Goal: Task Accomplishment & Management: Use online tool/utility

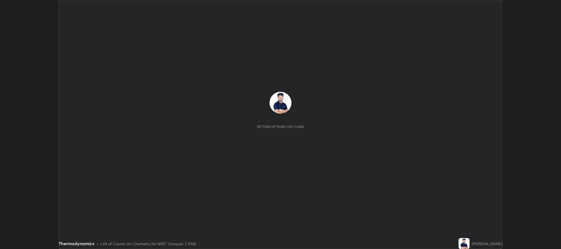
scroll to position [249, 560]
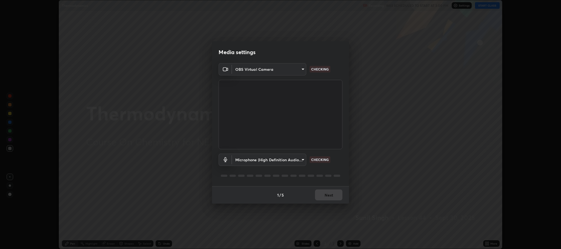
type input "c80d3bf10575ad33f4b5d1fb10ff13a26ee02380376c223a2a69b61b83159973"
type input "5bbe942587f9b9e4ef62c7eaecf7b5b672c844e988d61fc363ec547ffeb1f441"
click at [327, 195] on button "Next" at bounding box center [328, 195] width 27 height 11
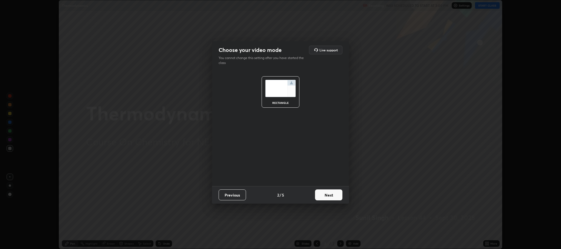
click at [330, 192] on button "Next" at bounding box center [328, 195] width 27 height 11
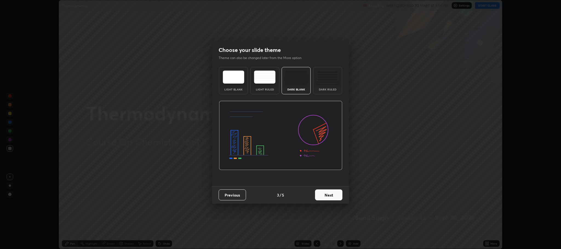
click at [321, 85] on div "Dark Ruled" at bounding box center [327, 80] width 29 height 27
click at [325, 198] on button "Next" at bounding box center [328, 195] width 27 height 11
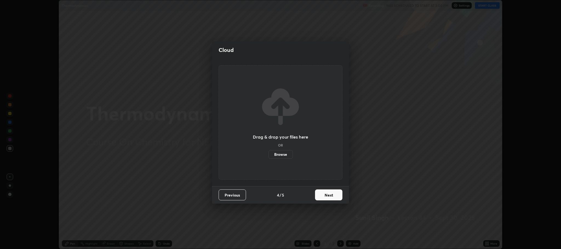
click at [328, 194] on button "Next" at bounding box center [328, 195] width 27 height 11
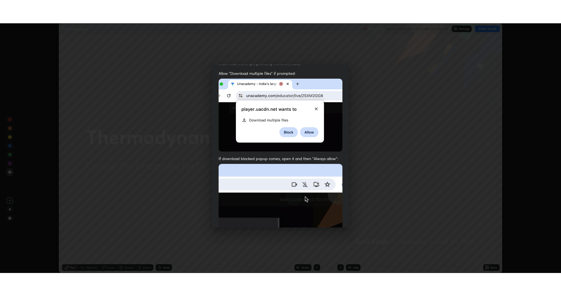
scroll to position [111, 0]
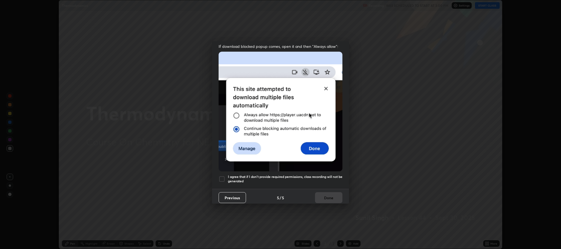
click at [221, 177] on div at bounding box center [221, 179] width 7 height 7
click at [323, 197] on button "Done" at bounding box center [328, 197] width 27 height 11
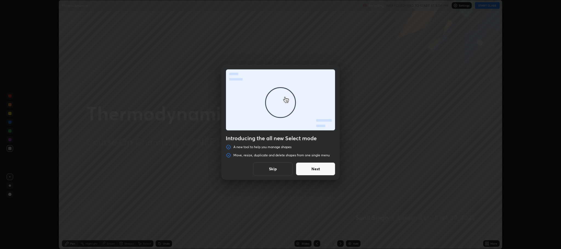
click at [322, 170] on button "Next" at bounding box center [315, 169] width 39 height 13
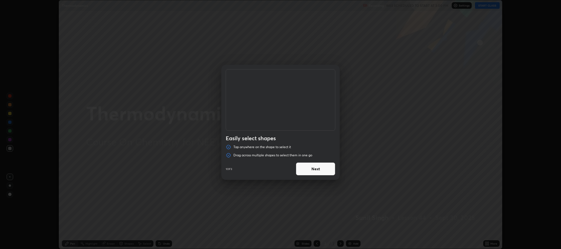
click at [318, 171] on button "Next" at bounding box center [315, 169] width 39 height 13
click at [313, 170] on button "Next" at bounding box center [315, 169] width 39 height 13
click at [313, 170] on button "Done" at bounding box center [315, 169] width 39 height 13
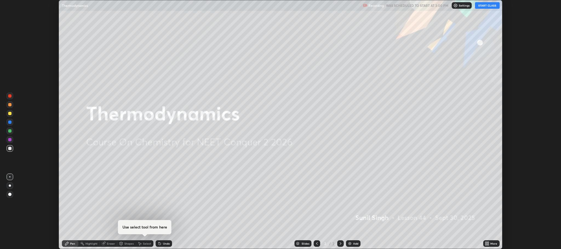
click at [492, 5] on button "START CLASS" at bounding box center [487, 5] width 25 height 7
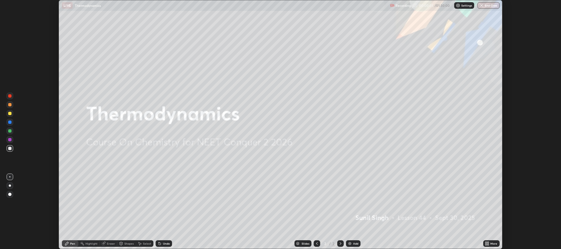
click at [488, 245] on icon at bounding box center [487, 244] width 1 height 1
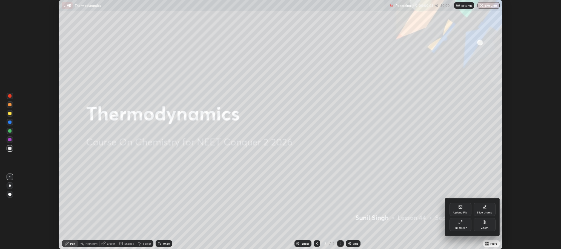
click at [483, 226] on div "Zoom" at bounding box center [484, 224] width 22 height 13
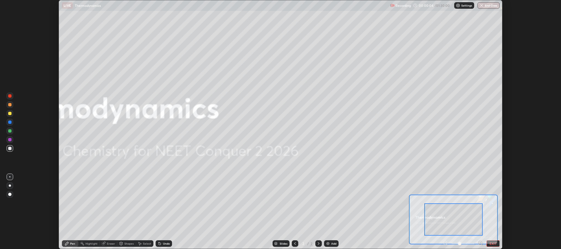
click at [467, 227] on div at bounding box center [453, 220] width 58 height 33
click at [334, 243] on div "Add" at bounding box center [333, 244] width 5 height 3
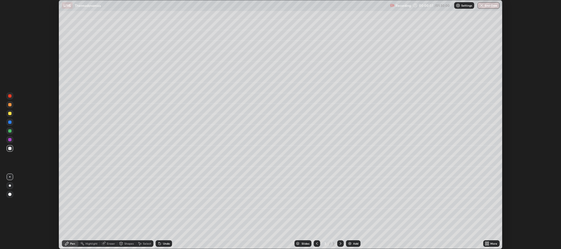
click at [490, 244] on div "More" at bounding box center [493, 244] width 7 height 3
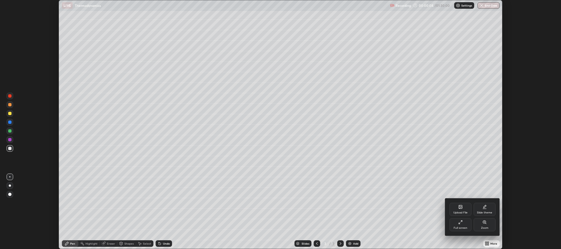
click at [484, 229] on div "Zoom" at bounding box center [484, 228] width 7 height 3
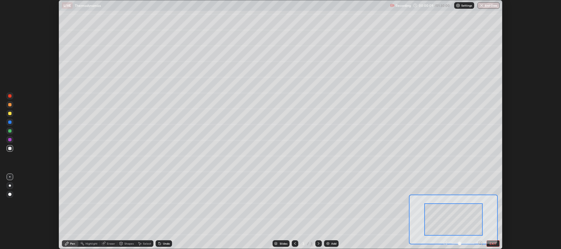
click at [494, 244] on button "EXIT" at bounding box center [492, 244] width 13 height 7
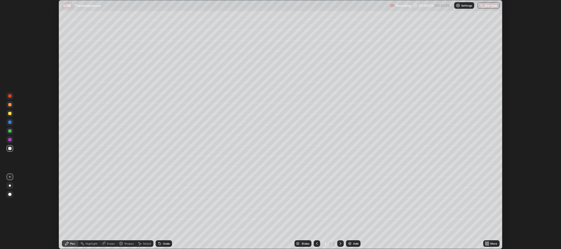
click at [494, 244] on div "More" at bounding box center [493, 244] width 7 height 3
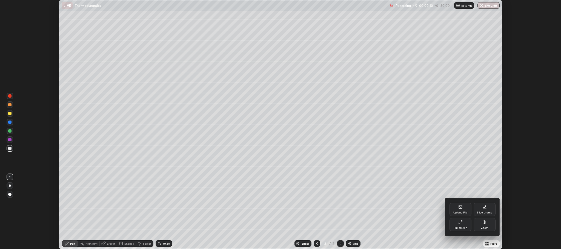
click at [460, 225] on div "Full screen" at bounding box center [460, 224] width 22 height 13
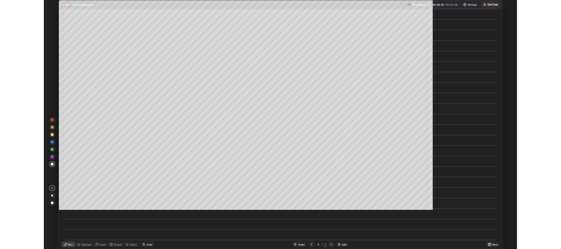
scroll to position [296, 561]
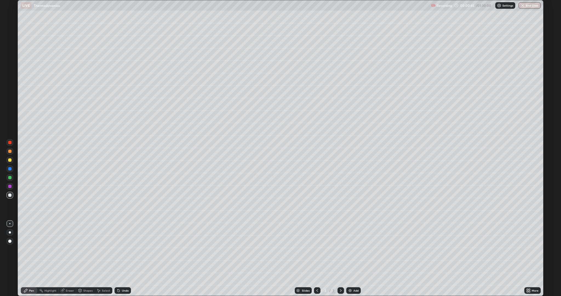
click at [67, 249] on div "Eraser" at bounding box center [68, 290] width 18 height 7
click at [28, 249] on div "Pen" at bounding box center [29, 290] width 16 height 7
click at [123, 249] on div "Undo" at bounding box center [125, 290] width 7 height 3
click at [125, 249] on div "Undo" at bounding box center [125, 290] width 7 height 3
click at [126, 249] on div "Undo" at bounding box center [125, 290] width 7 height 3
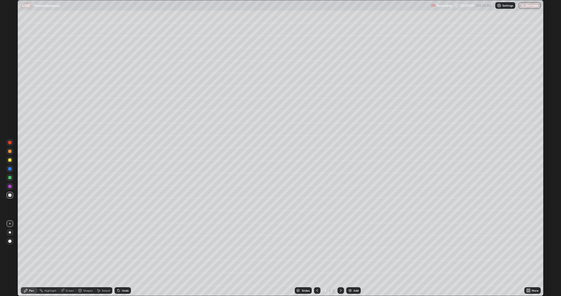
click at [124, 249] on div "Undo" at bounding box center [125, 290] width 7 height 3
click at [121, 249] on div "Undo" at bounding box center [122, 290] width 16 height 7
click at [125, 249] on div "Undo" at bounding box center [125, 290] width 7 height 3
click at [123, 249] on div "Undo" at bounding box center [125, 290] width 7 height 3
click at [117, 249] on icon at bounding box center [118, 290] width 4 height 4
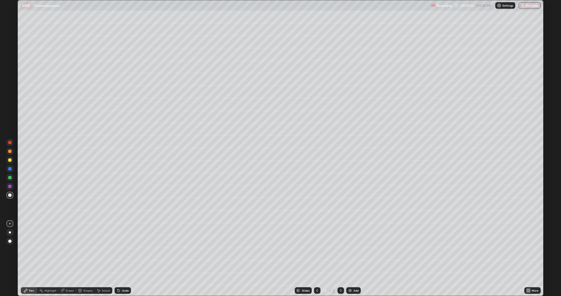
click at [122, 249] on div "Undo" at bounding box center [125, 290] width 7 height 3
click at [117, 249] on icon at bounding box center [117, 289] width 1 height 1
click at [118, 249] on icon at bounding box center [118, 290] width 2 height 2
click at [123, 249] on div "Undo" at bounding box center [125, 290] width 7 height 3
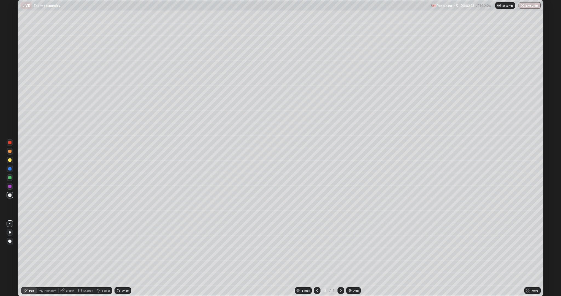
click at [124, 249] on div "Undo" at bounding box center [125, 290] width 7 height 3
click at [10, 160] on div at bounding box center [9, 159] width 3 height 3
click at [352, 249] on div "Add" at bounding box center [353, 290] width 15 height 7
click at [10, 152] on div at bounding box center [9, 150] width 3 height 3
click at [123, 249] on div "Undo" at bounding box center [125, 290] width 7 height 3
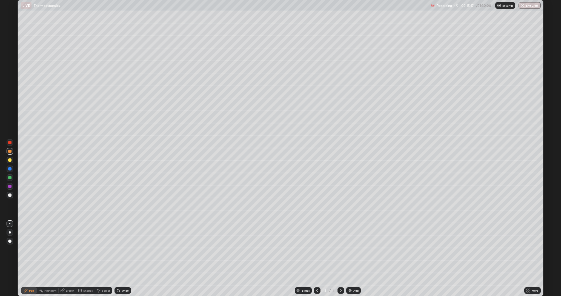
click at [352, 249] on div "Add" at bounding box center [353, 290] width 15 height 7
click at [10, 196] on div at bounding box center [9, 194] width 3 height 3
click at [122, 249] on div "Undo" at bounding box center [125, 290] width 7 height 3
click at [118, 249] on icon at bounding box center [118, 290] width 2 height 2
click at [126, 249] on div "Undo" at bounding box center [121, 290] width 19 height 11
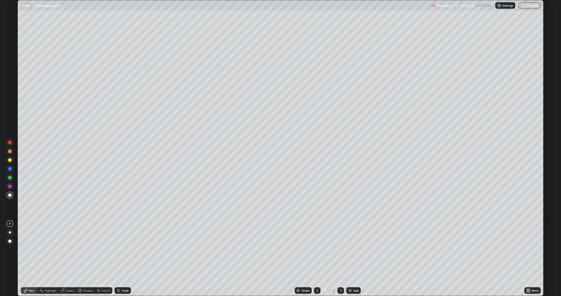
click at [10, 160] on div at bounding box center [9, 159] width 3 height 3
click at [316, 249] on icon at bounding box center [317, 290] width 4 height 4
click at [341, 249] on icon at bounding box center [340, 290] width 4 height 4
click at [350, 249] on img at bounding box center [350, 290] width 4 height 4
click at [120, 249] on div "Undo" at bounding box center [122, 290] width 16 height 7
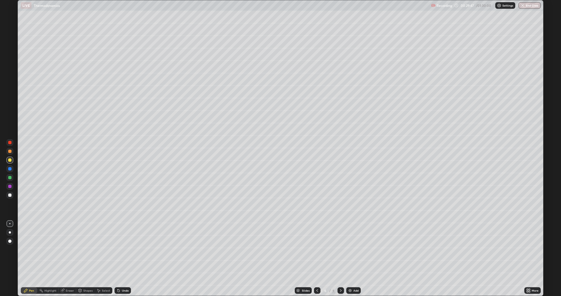
click at [123, 249] on div "Undo" at bounding box center [125, 290] width 7 height 3
click at [355, 249] on div "Add" at bounding box center [355, 290] width 5 height 3
click at [352, 249] on div "Add" at bounding box center [353, 290] width 15 height 7
click at [124, 249] on div "Undo" at bounding box center [125, 290] width 7 height 3
click at [123, 249] on div "Undo" at bounding box center [125, 290] width 7 height 3
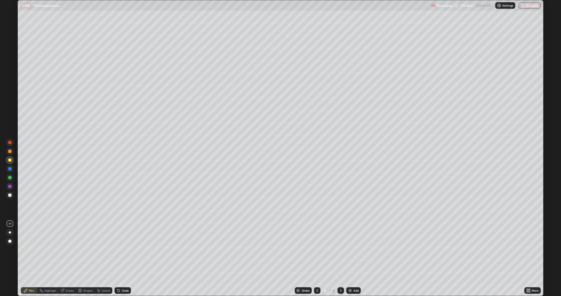
click at [122, 249] on div "Undo" at bounding box center [125, 290] width 7 height 3
click at [123, 249] on div "Undo" at bounding box center [125, 290] width 7 height 3
click at [67, 249] on div "Eraser" at bounding box center [70, 290] width 8 height 3
click at [31, 249] on div "Pen" at bounding box center [31, 290] width 5 height 3
click at [10, 151] on div at bounding box center [9, 150] width 3 height 3
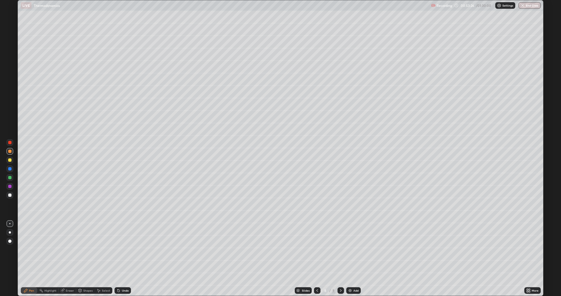
click at [356, 249] on div "Add" at bounding box center [355, 290] width 5 height 3
click at [124, 249] on div "Undo" at bounding box center [125, 290] width 7 height 3
click at [126, 249] on div "Undo" at bounding box center [125, 290] width 7 height 3
click at [10, 160] on div at bounding box center [9, 159] width 3 height 3
click at [120, 249] on icon at bounding box center [118, 290] width 4 height 4
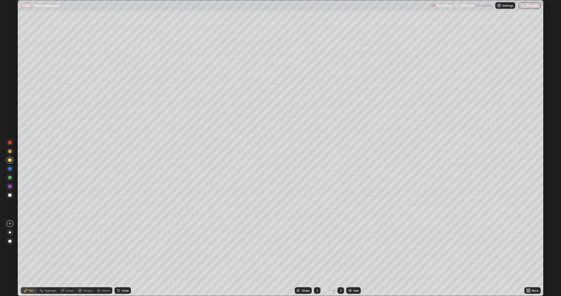
click at [122, 249] on div "Undo" at bounding box center [122, 290] width 16 height 7
click at [123, 249] on div "Undo" at bounding box center [125, 290] width 7 height 3
click at [118, 249] on icon at bounding box center [118, 290] width 2 height 2
click at [355, 249] on div "Add" at bounding box center [355, 290] width 5 height 3
click at [67, 249] on div "Eraser" at bounding box center [70, 290] width 8 height 3
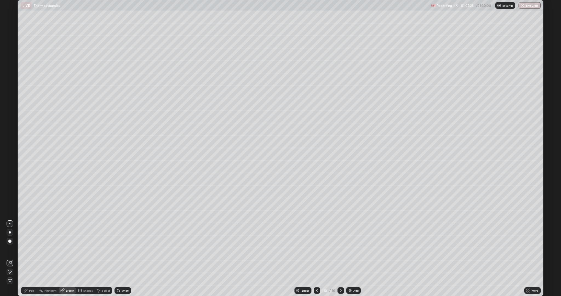
click at [26, 249] on icon at bounding box center [25, 289] width 3 height 3
click at [125, 249] on div "Undo" at bounding box center [125, 290] width 7 height 3
click at [72, 249] on div "Eraser" at bounding box center [68, 290] width 18 height 7
click at [32, 249] on div "Pen" at bounding box center [31, 290] width 5 height 3
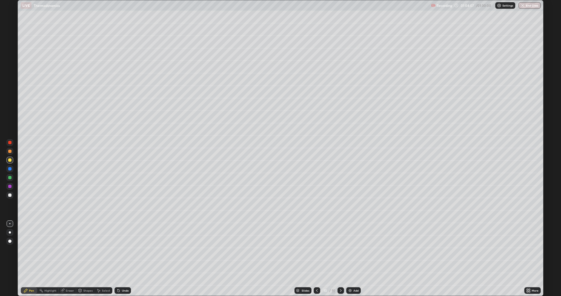
click at [8, 141] on div at bounding box center [10, 142] width 7 height 7
click at [125, 249] on div "Undo" at bounding box center [125, 290] width 7 height 3
click at [10, 195] on div at bounding box center [9, 194] width 3 height 3
click at [122, 249] on div "Undo" at bounding box center [125, 290] width 7 height 3
click at [67, 249] on div "Eraser" at bounding box center [68, 290] width 18 height 7
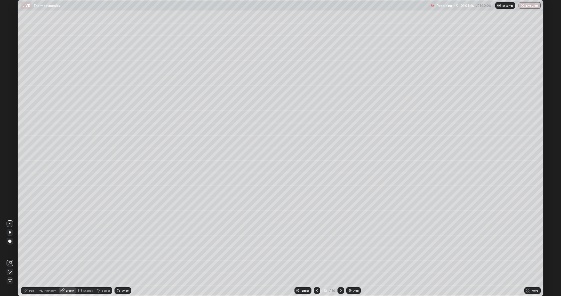
click at [33, 249] on div "Pen" at bounding box center [31, 290] width 5 height 3
click at [355, 249] on div "Add" at bounding box center [355, 290] width 5 height 3
click at [124, 249] on div "Undo" at bounding box center [125, 290] width 7 height 3
click at [119, 249] on icon at bounding box center [118, 290] width 4 height 4
click at [351, 249] on img at bounding box center [350, 290] width 4 height 4
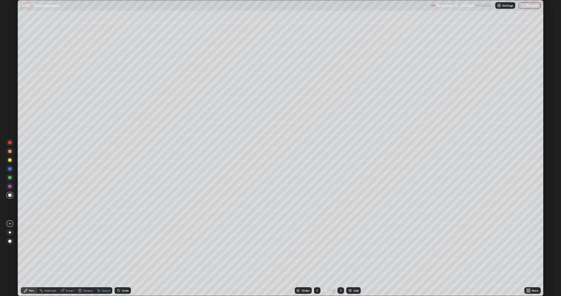
click at [11, 141] on div at bounding box center [9, 142] width 3 height 3
click at [8, 196] on div at bounding box center [10, 195] width 7 height 7
click at [10, 160] on div at bounding box center [9, 159] width 3 height 3
click at [10, 151] on div at bounding box center [9, 150] width 3 height 3
click at [8, 143] on div at bounding box center [9, 142] width 3 height 3
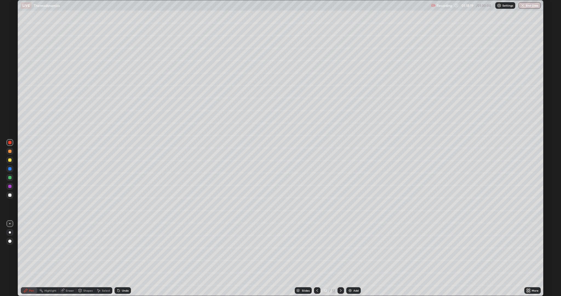
click at [355, 249] on div "Add" at bounding box center [355, 290] width 5 height 3
click at [63, 249] on icon at bounding box center [62, 290] width 4 height 4
click at [26, 249] on icon at bounding box center [25, 289] width 3 height 3
click at [10, 151] on div at bounding box center [9, 150] width 3 height 3
click at [355, 249] on div "Add" at bounding box center [355, 290] width 5 height 3
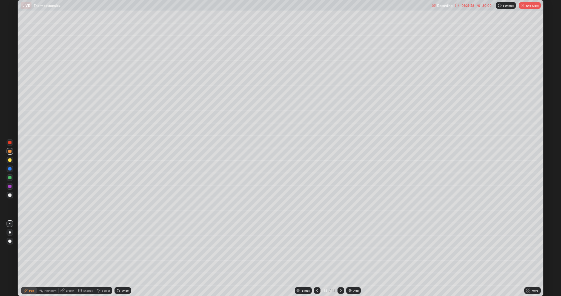
click at [120, 249] on icon at bounding box center [118, 290] width 4 height 4
click at [125, 249] on div "Undo" at bounding box center [125, 290] width 7 height 3
click at [117, 249] on icon at bounding box center [117, 289] width 1 height 1
click at [124, 249] on div "Undo" at bounding box center [125, 290] width 7 height 3
click at [125, 249] on div "Undo" at bounding box center [125, 290] width 7 height 3
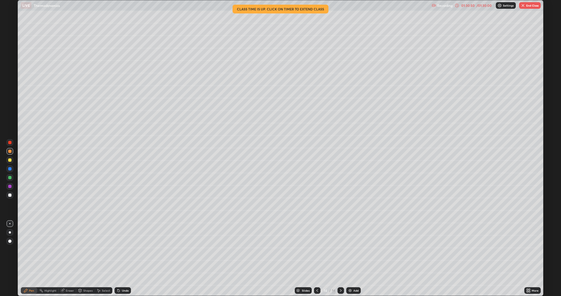
click at [125, 249] on div "Undo" at bounding box center [125, 290] width 7 height 3
click at [127, 249] on div "Undo" at bounding box center [125, 290] width 7 height 3
click at [128, 249] on div "Undo" at bounding box center [122, 290] width 16 height 7
click at [350, 249] on img at bounding box center [350, 290] width 4 height 4
click at [119, 249] on icon at bounding box center [118, 290] width 4 height 4
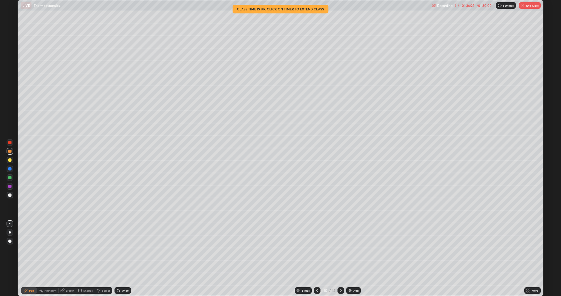
click at [118, 249] on icon at bounding box center [118, 290] width 2 height 2
click at [119, 249] on icon at bounding box center [118, 290] width 4 height 4
click at [10, 195] on div at bounding box center [9, 194] width 3 height 3
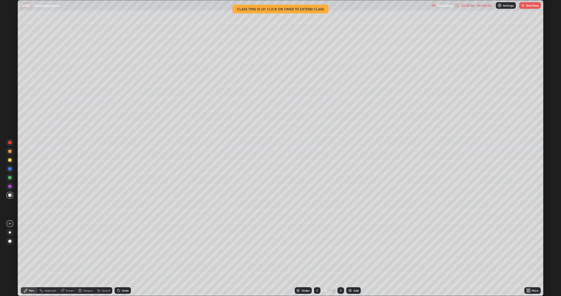
click at [63, 249] on icon at bounding box center [62, 290] width 4 height 4
click at [535, 6] on button "End Class" at bounding box center [530, 5] width 22 height 7
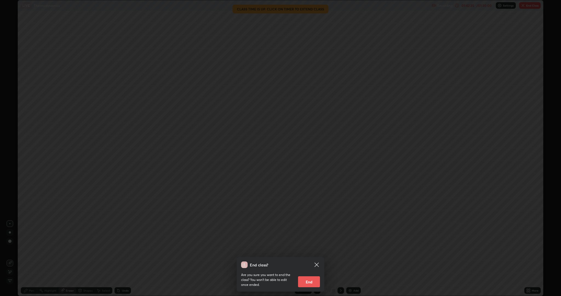
click at [535, 6] on div "End class? Are you sure you want to end the class? You won’t be able to edit on…" at bounding box center [280, 148] width 561 height 296
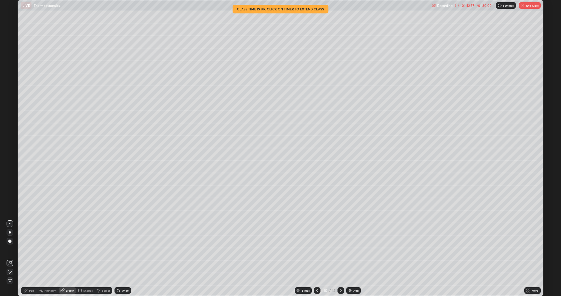
click at [530, 4] on button "End Class" at bounding box center [530, 5] width 22 height 7
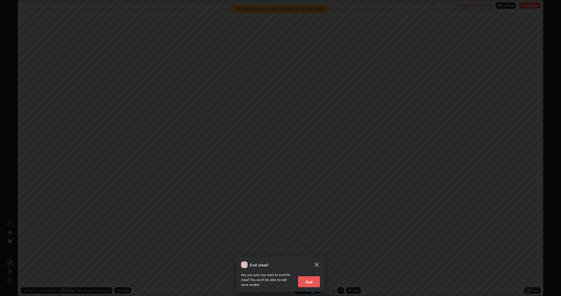
click at [309, 249] on button "End" at bounding box center [309, 281] width 22 height 11
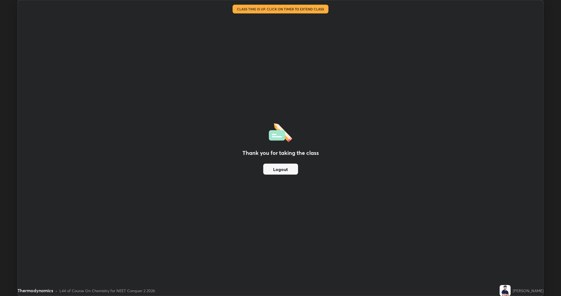
click at [290, 169] on button "Logout" at bounding box center [280, 168] width 35 height 11
click at [293, 203] on div "Thank you for taking the class Logout" at bounding box center [280, 147] width 525 height 295
click at [288, 170] on button "Logout" at bounding box center [280, 168] width 35 height 11
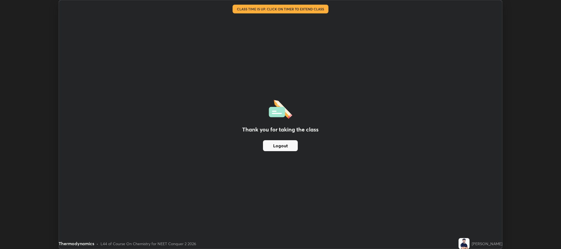
scroll to position [27122, 26810]
click at [290, 146] on button "Logout" at bounding box center [280, 145] width 35 height 11
click at [288, 148] on button "Logout" at bounding box center [280, 145] width 35 height 11
click at [287, 148] on button "Logout" at bounding box center [280, 145] width 35 height 11
click at [286, 146] on button "Logout" at bounding box center [280, 145] width 35 height 11
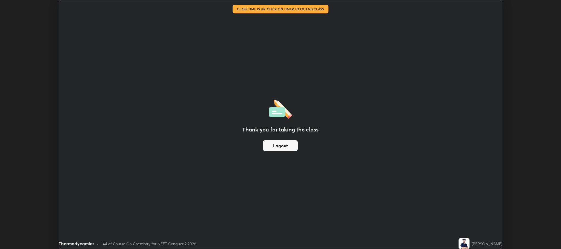
click at [315, 190] on div "Thank you for taking the class Logout" at bounding box center [280, 124] width 443 height 249
click at [289, 147] on button "Logout" at bounding box center [280, 145] width 35 height 11
click at [291, 147] on button "Logout" at bounding box center [280, 145] width 35 height 11
